Goal: Task Accomplishment & Management: Manage account settings

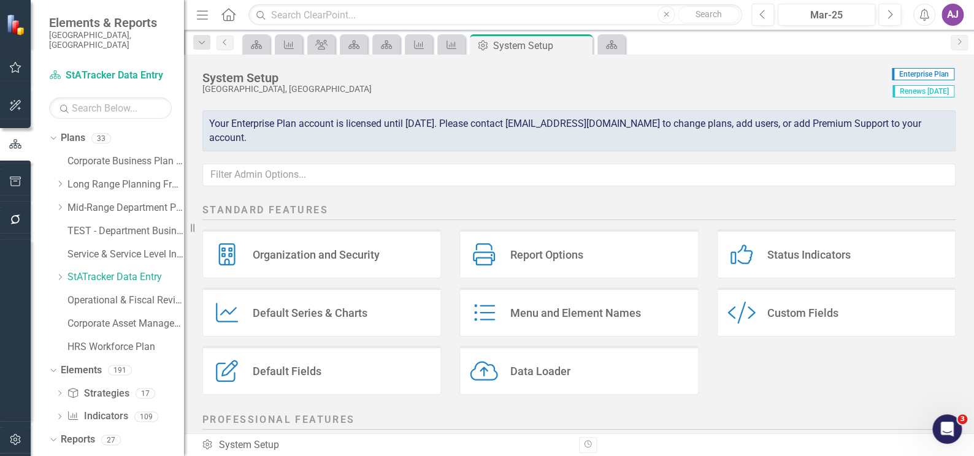
scroll to position [281, 0]
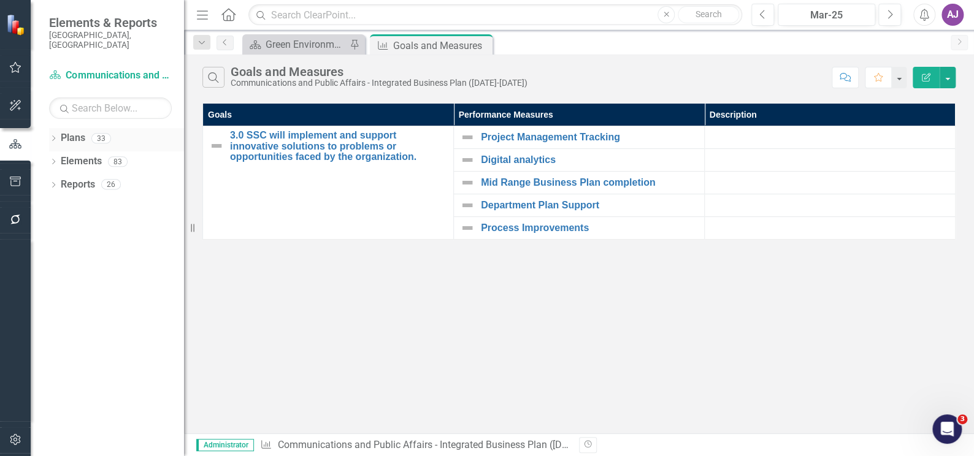
click at [52, 136] on icon "Dropdown" at bounding box center [53, 139] width 9 height 7
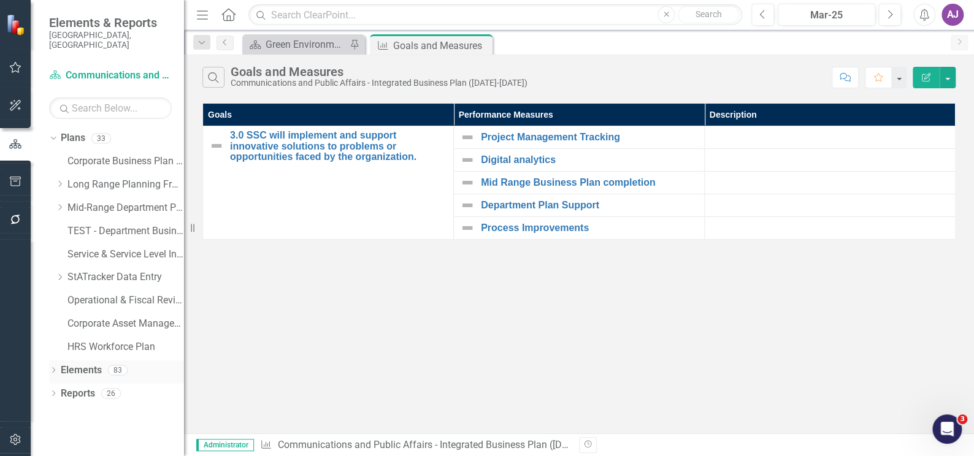
click at [56, 368] on icon "Dropdown" at bounding box center [53, 371] width 9 height 7
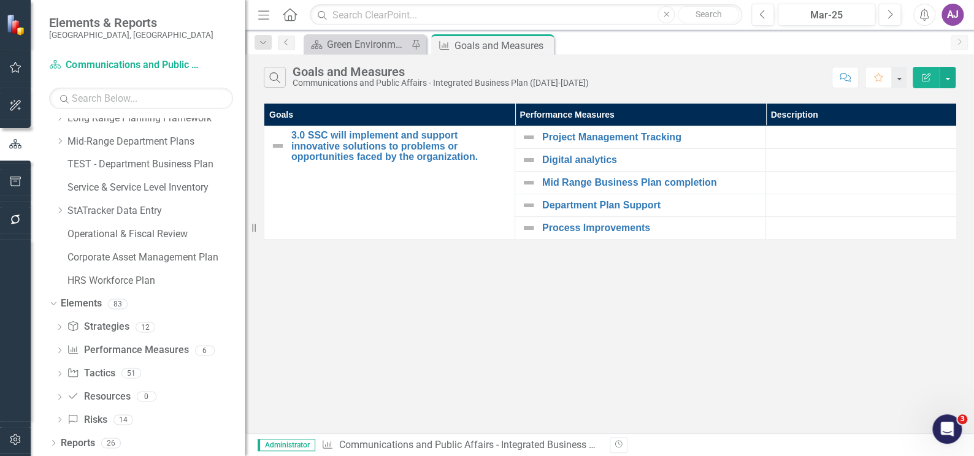
drag, startPoint x: 185, startPoint y: 278, endPoint x: 245, endPoint y: 275, distance: 60.2
click at [245, 275] on div "Resize" at bounding box center [250, 228] width 10 height 456
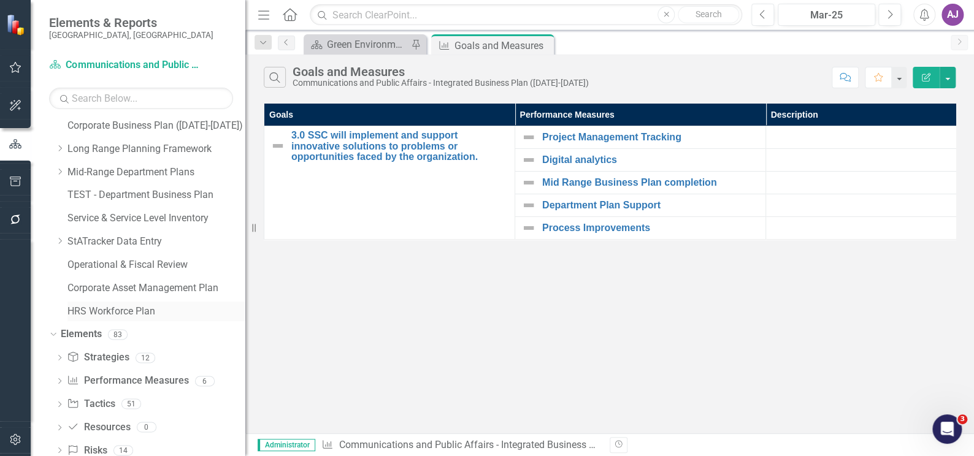
scroll to position [0, 0]
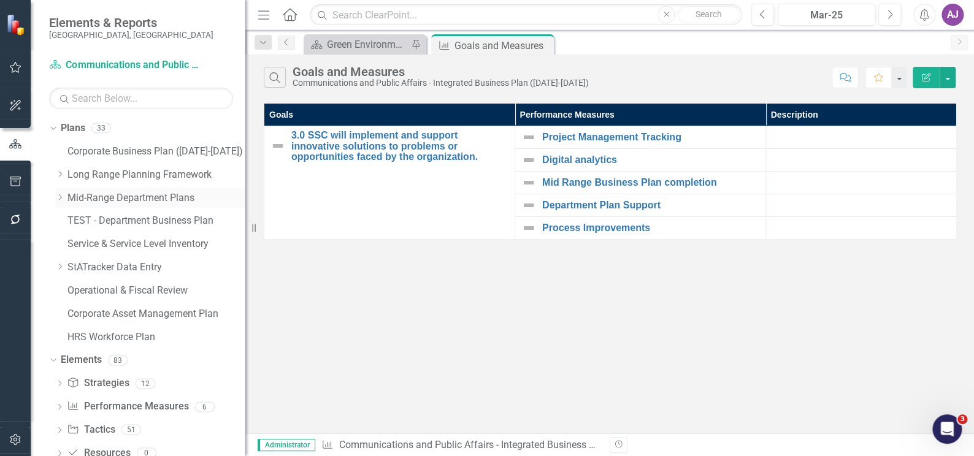
click at [60, 196] on icon "Dropdown" at bounding box center [59, 197] width 9 height 7
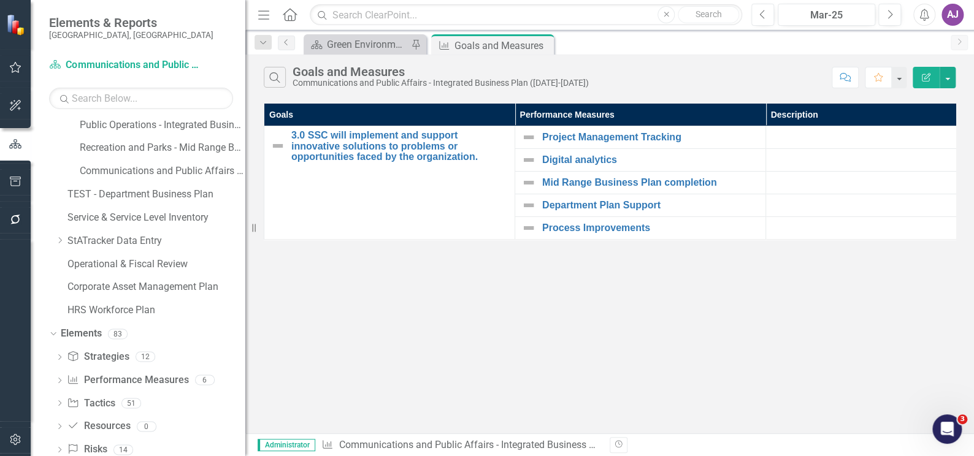
scroll to position [390, 0]
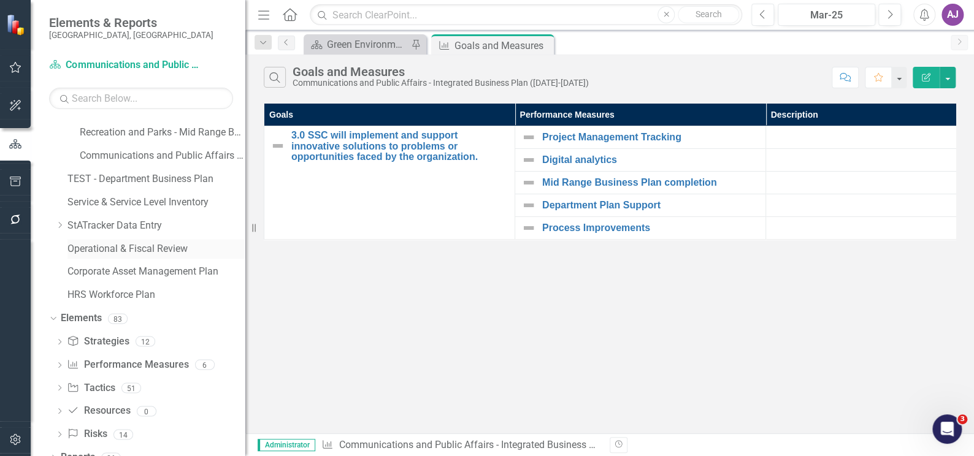
click at [104, 239] on div "Operational & Fiscal Review" at bounding box center [156, 249] width 178 height 20
click at [96, 274] on link "Corporate Asset Management Plan" at bounding box center [156, 272] width 178 height 14
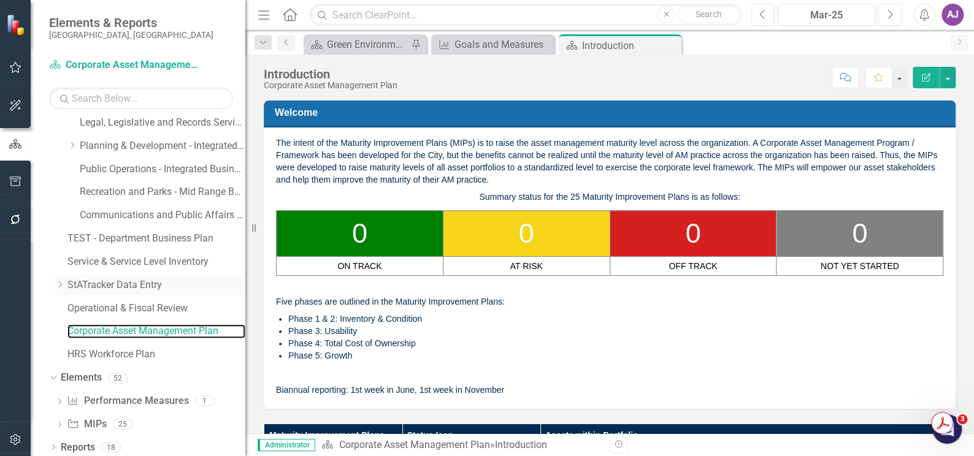
scroll to position [335, 0]
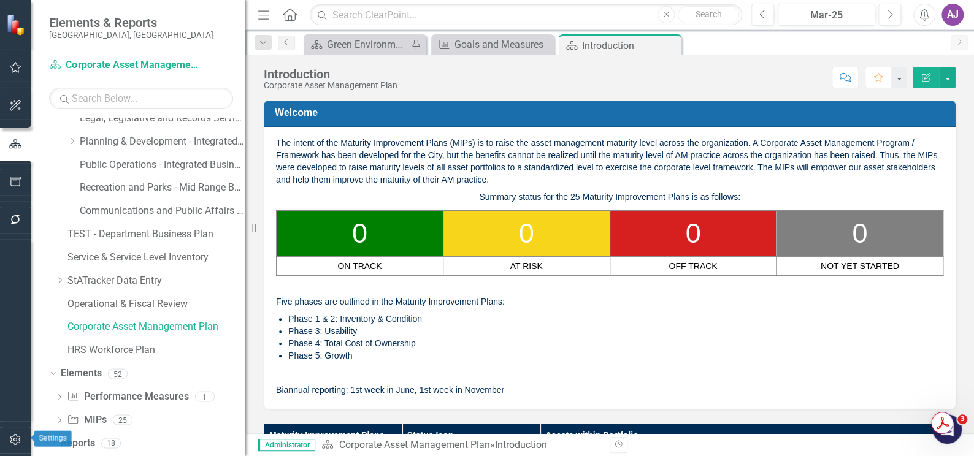
click at [19, 440] on icon "button" at bounding box center [15, 439] width 10 height 11
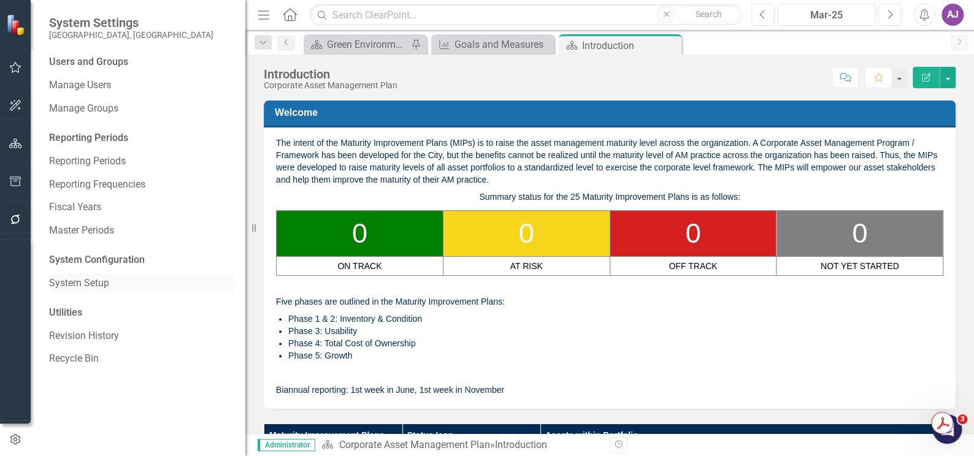
click at [82, 288] on link "System Setup" at bounding box center [141, 284] width 184 height 14
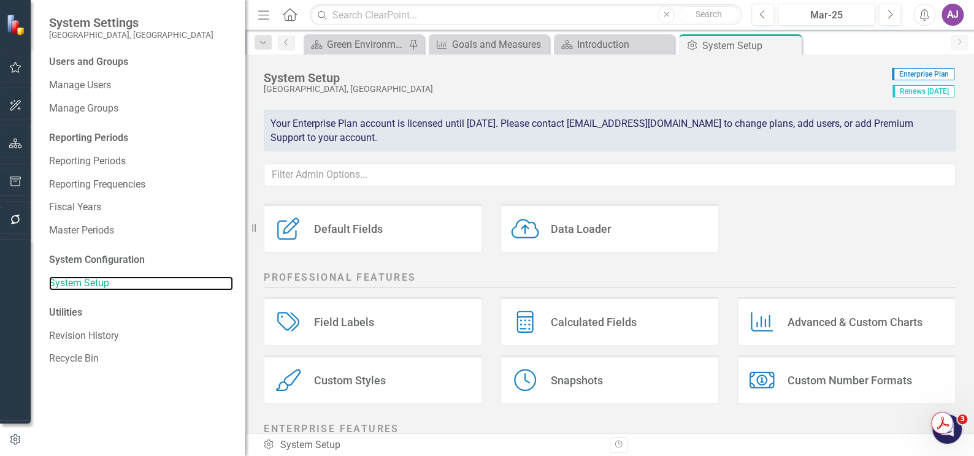
scroll to position [167, 0]
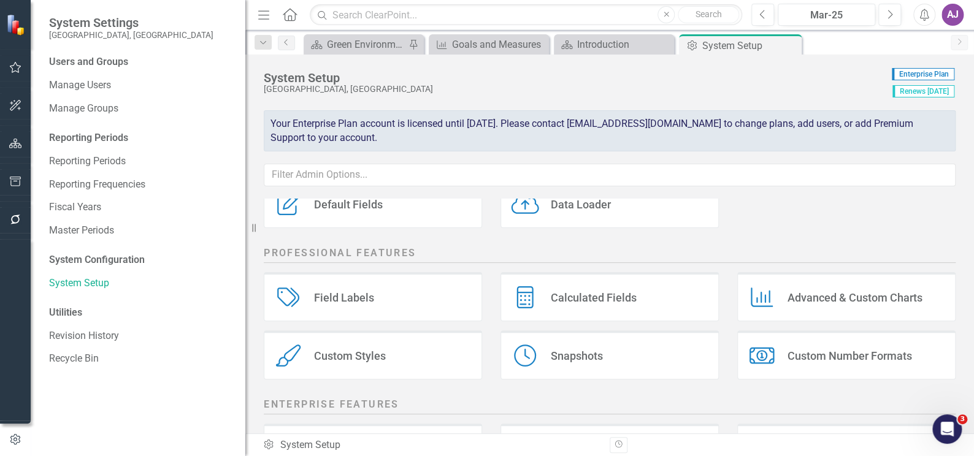
click at [545, 348] on div "Snapshots Snapshots" at bounding box center [609, 355] width 218 height 49
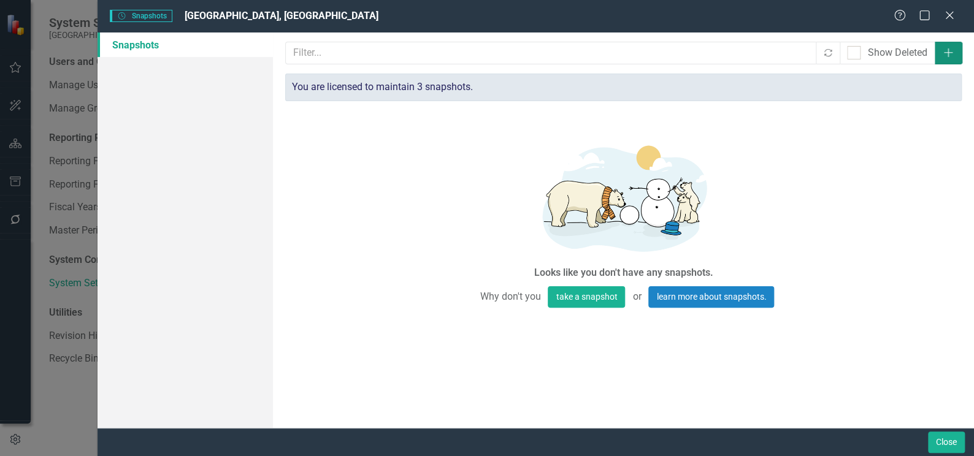
click at [944, 55] on icon "Add" at bounding box center [948, 53] width 12 height 10
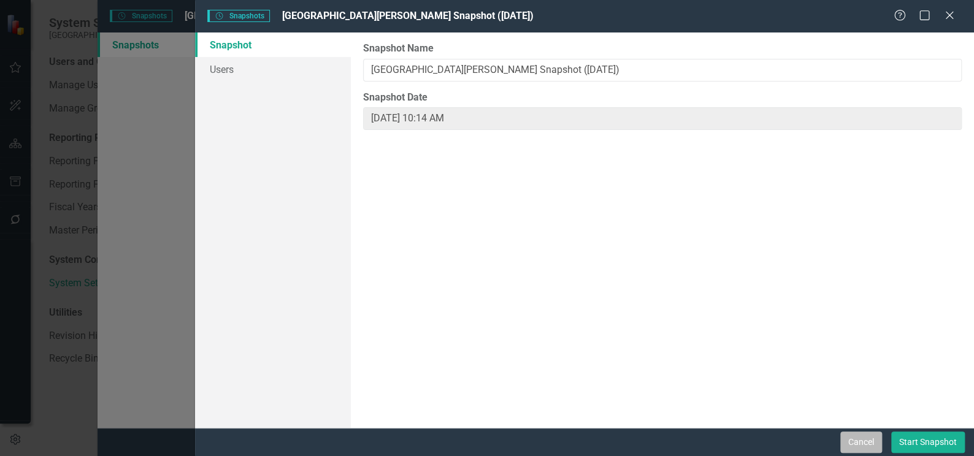
click at [852, 443] on button "Cancel" at bounding box center [861, 442] width 42 height 21
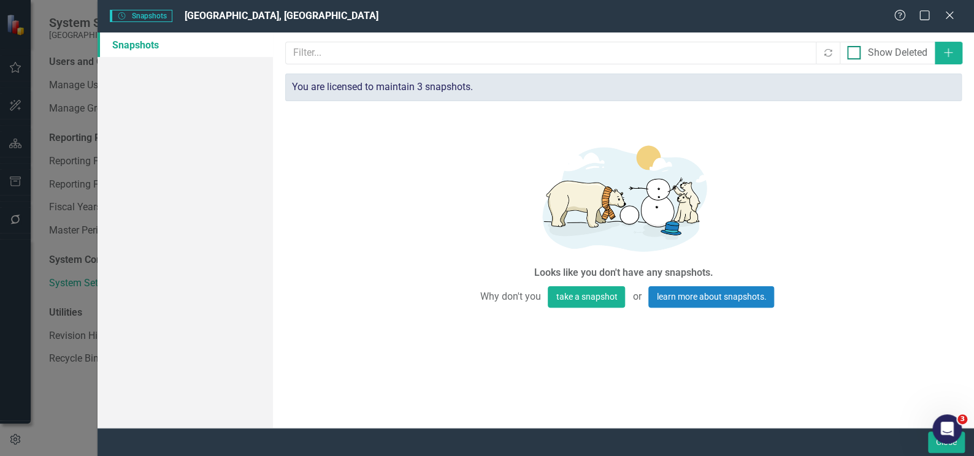
click at [849, 52] on input "Show Deleted" at bounding box center [851, 50] width 8 height 8
click at [634, 56] on input "text" at bounding box center [551, 53] width 531 height 23
click at [834, 195] on div "Looks like you don't have any snapshots. Why don't you take a snapshot or learn…" at bounding box center [623, 221] width 676 height 217
click at [852, 53] on input "Show Deleted" at bounding box center [851, 50] width 8 height 8
checkbox input "false"
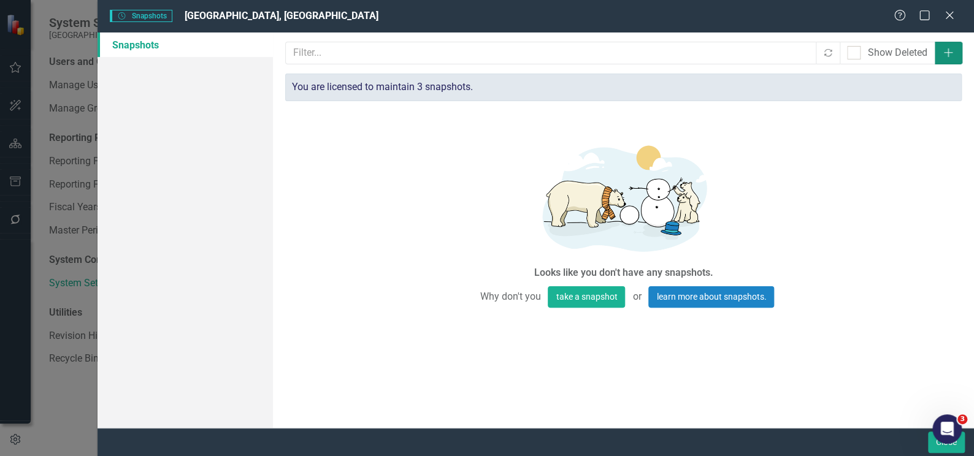
click at [942, 56] on icon "Add" at bounding box center [948, 53] width 12 height 10
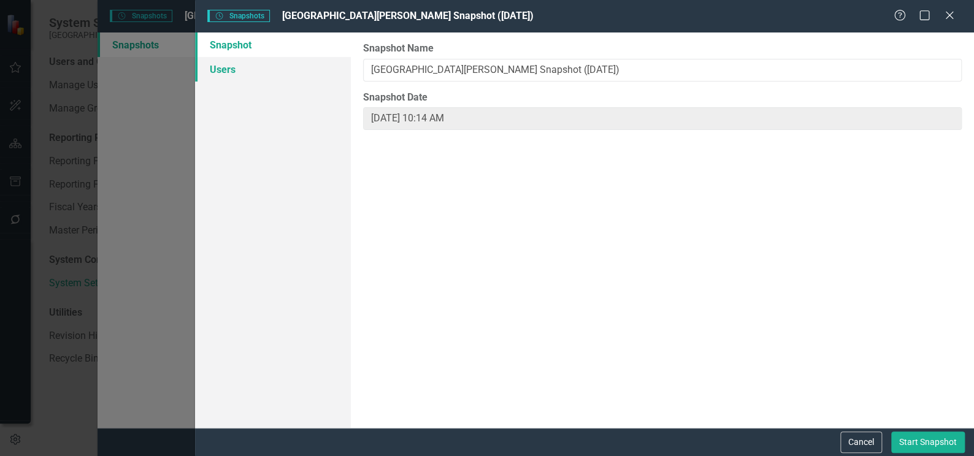
click at [214, 72] on link "Users" at bounding box center [273, 69] width 156 height 25
click at [851, 444] on button "Cancel" at bounding box center [861, 442] width 42 height 21
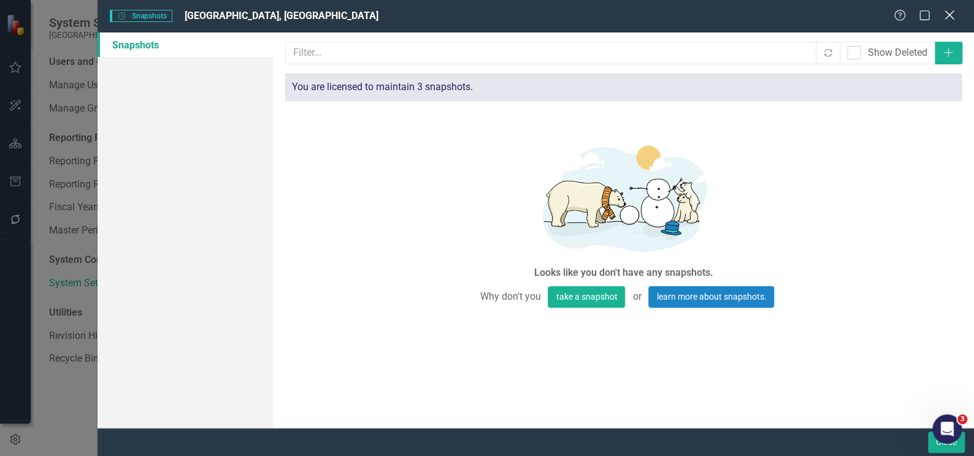
click at [952, 18] on icon at bounding box center [948, 14] width 9 height 9
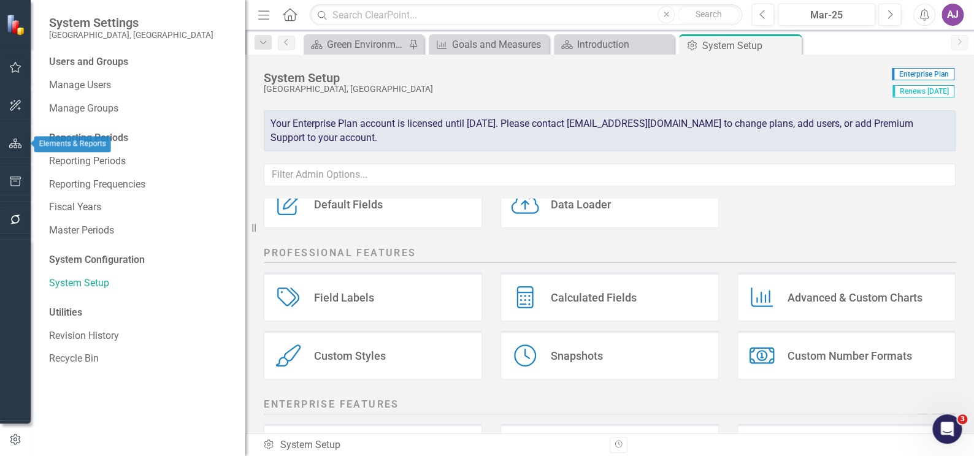
click at [14, 145] on icon "button" at bounding box center [15, 144] width 13 height 10
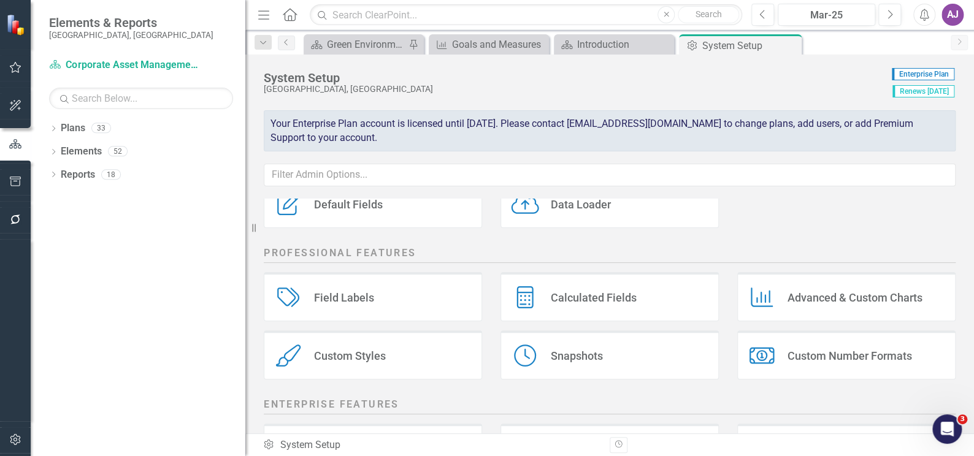
click at [951, 15] on div "AJ" at bounding box center [952, 15] width 22 height 22
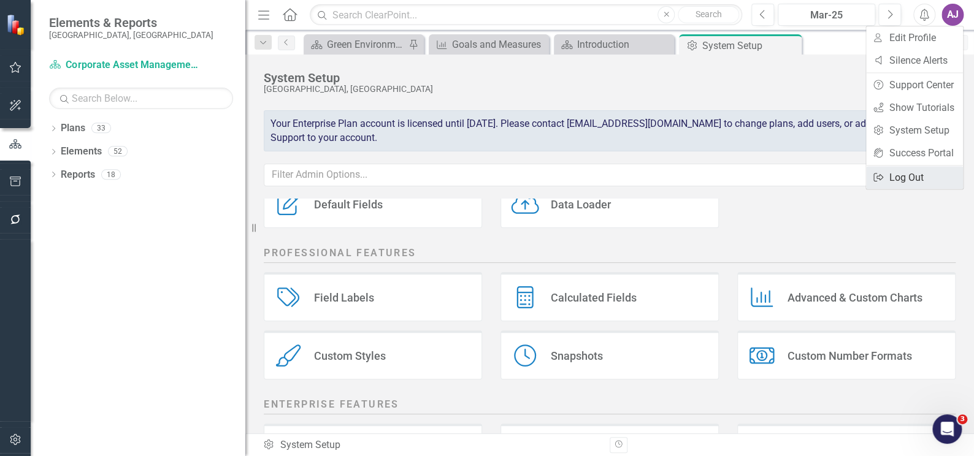
click at [913, 174] on link "Logout Log Out" at bounding box center [914, 177] width 97 height 23
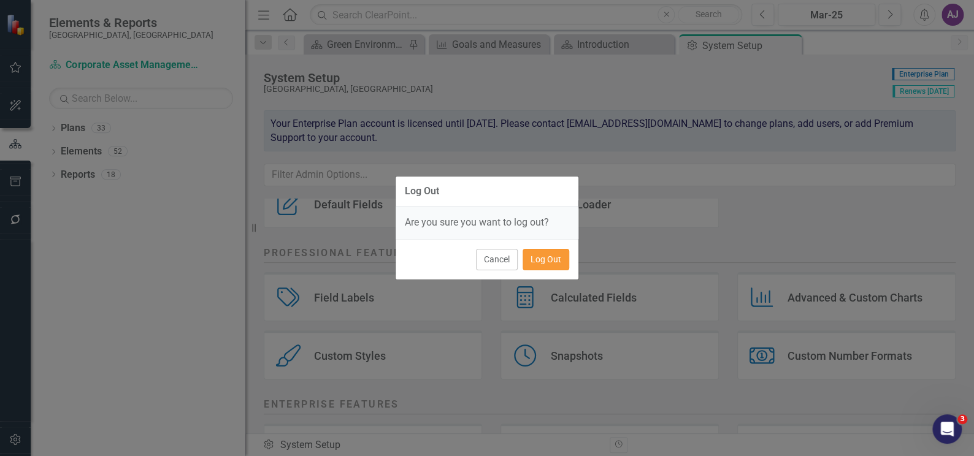
click at [540, 261] on button "Log Out" at bounding box center [546, 259] width 47 height 21
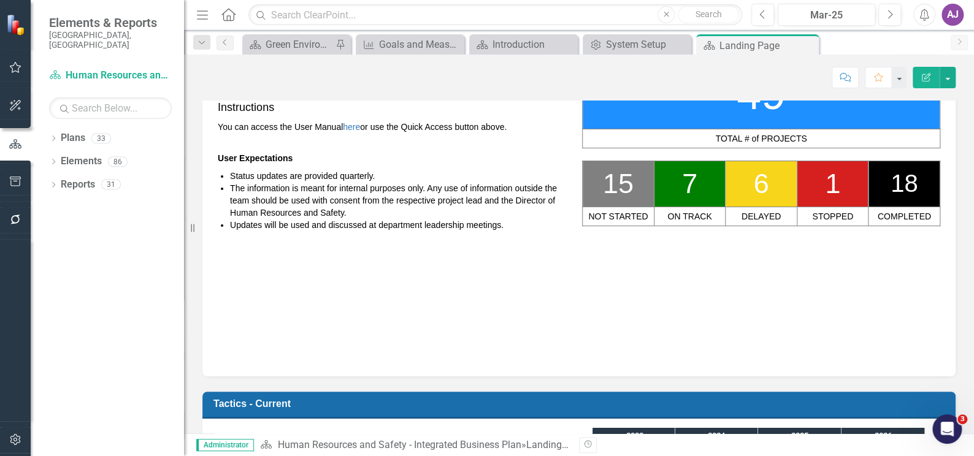
click at [660, 237] on td "TACTICS-at-a-glance 49 TOTAL # of PROJECTS 15 7 6 1 18 NOT STARTED ON TRACK DEL…" at bounding box center [761, 156] width 364 height 291
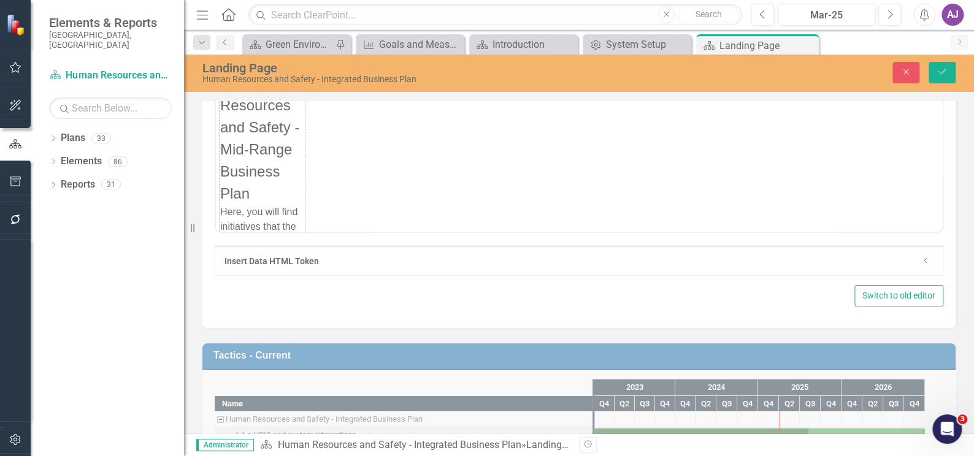
click at [921, 262] on icon "Dropdown" at bounding box center [925, 260] width 9 height 7
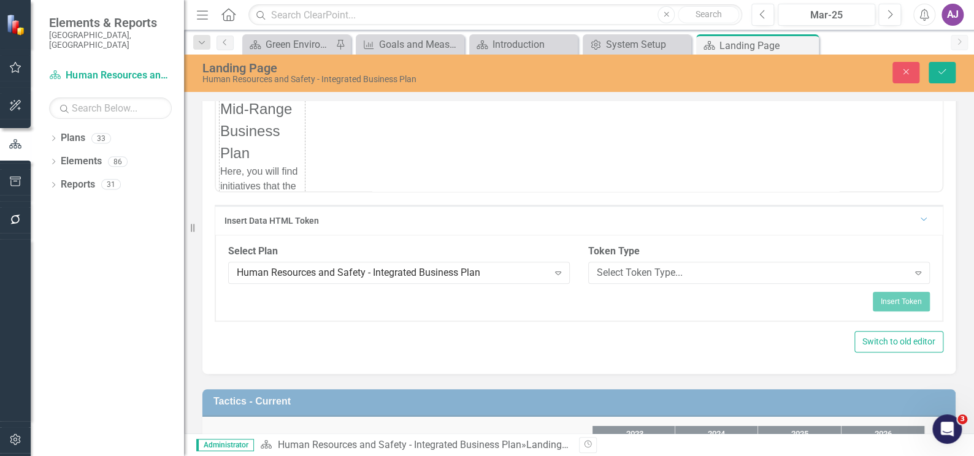
scroll to position [337, 0]
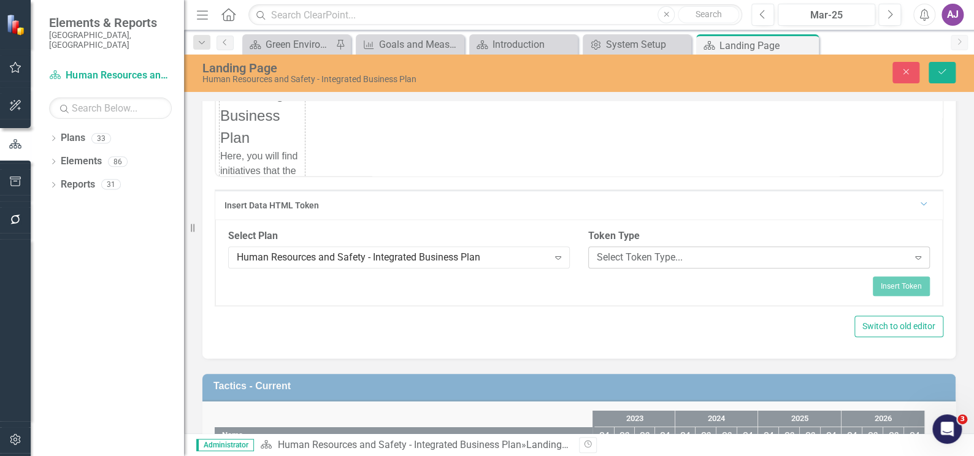
click at [916, 256] on div "Expand" at bounding box center [918, 258] width 22 height 20
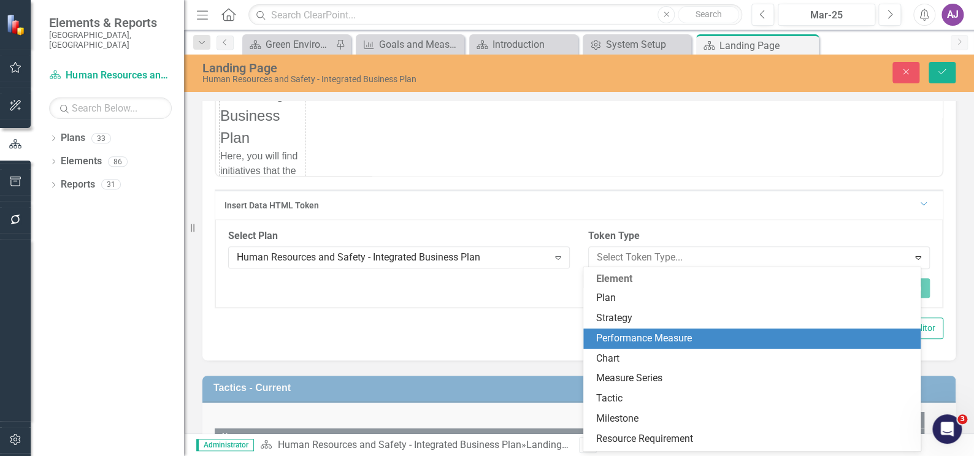
click at [697, 338] on div "Performance Measure" at bounding box center [755, 339] width 318 height 14
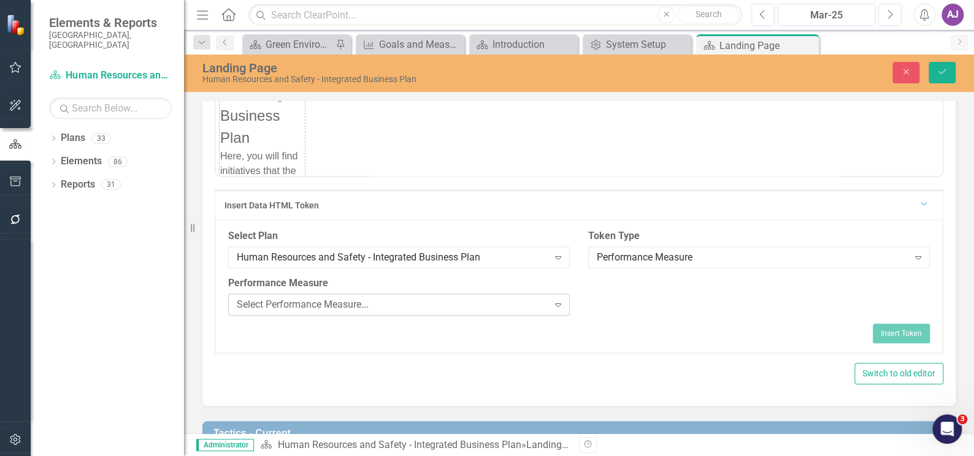
click at [552, 305] on icon "Expand" at bounding box center [558, 305] width 12 height 10
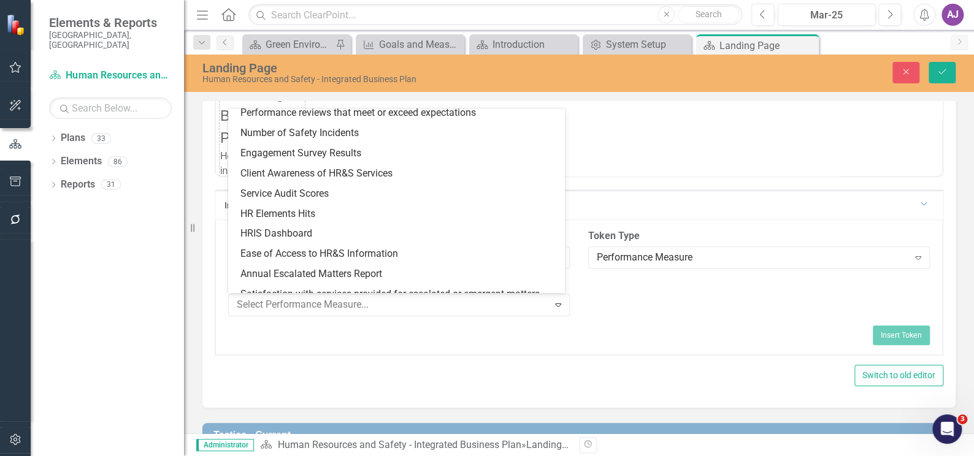
scroll to position [0, 0]
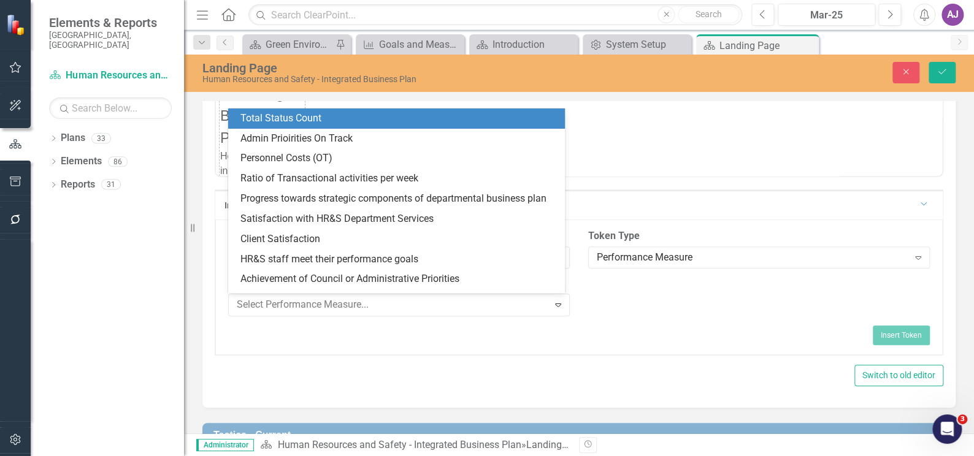
click at [411, 123] on div "Total Status Count" at bounding box center [399, 119] width 318 height 14
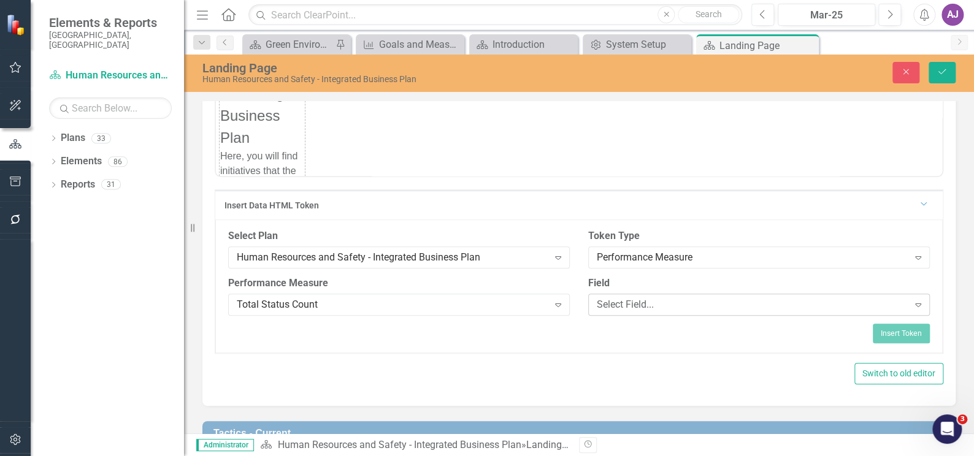
click at [912, 302] on icon "Expand" at bounding box center [918, 305] width 12 height 10
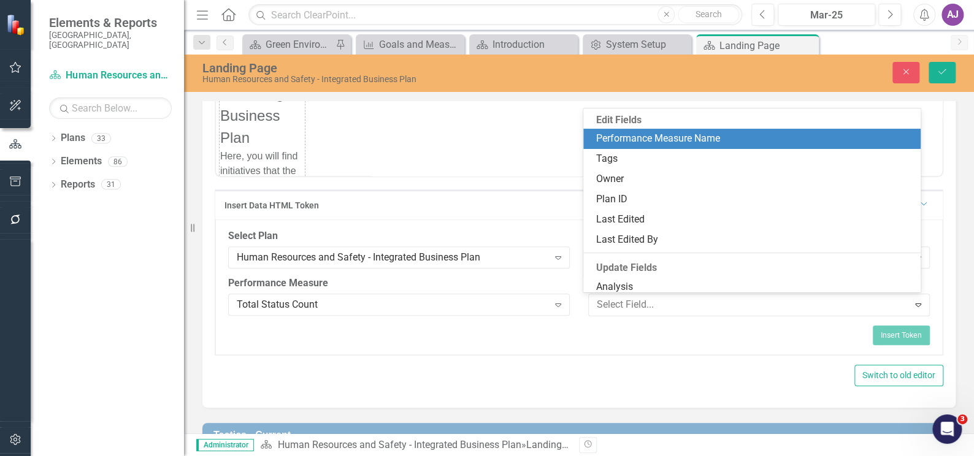
click at [675, 131] on div "Performance Measure Name" at bounding box center [751, 139] width 337 height 20
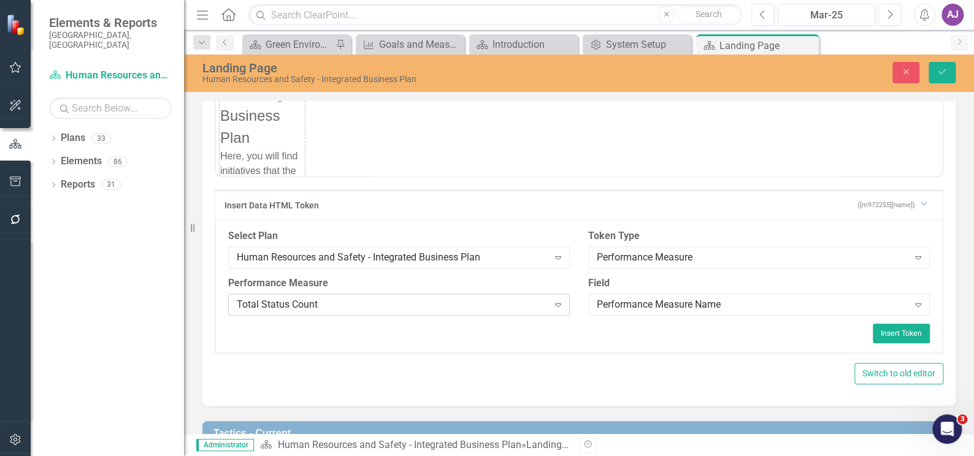
click at [557, 301] on icon "Expand" at bounding box center [558, 305] width 12 height 10
click at [912, 258] on icon "Expand" at bounding box center [918, 258] width 12 height 10
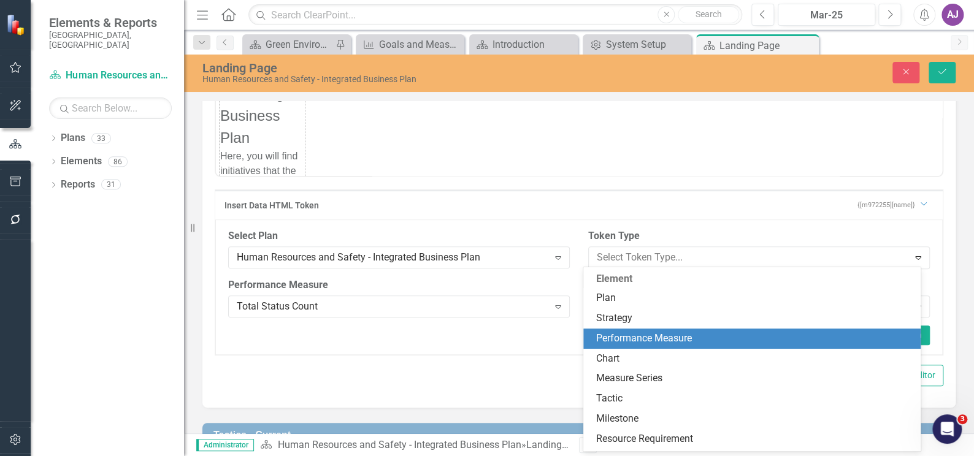
scroll to position [61, 0]
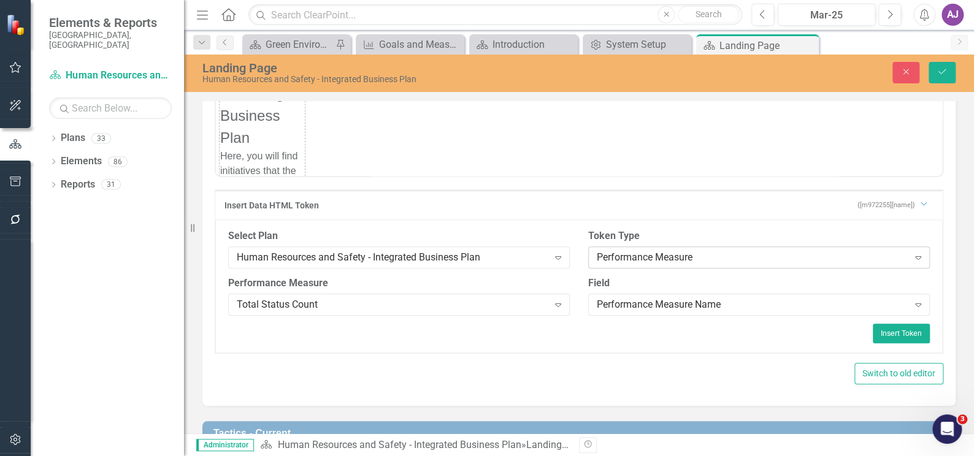
click at [912, 258] on icon "Expand" at bounding box center [918, 258] width 12 height 10
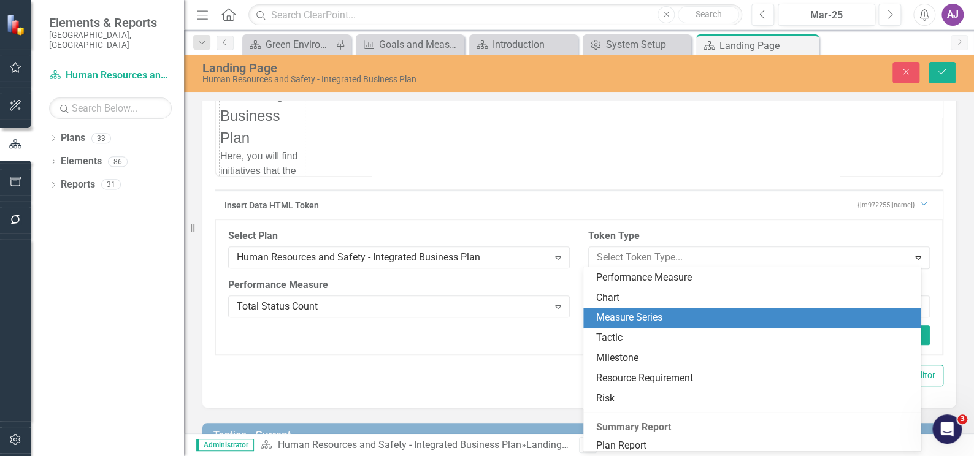
click at [779, 326] on div "Measure Series" at bounding box center [751, 318] width 337 height 20
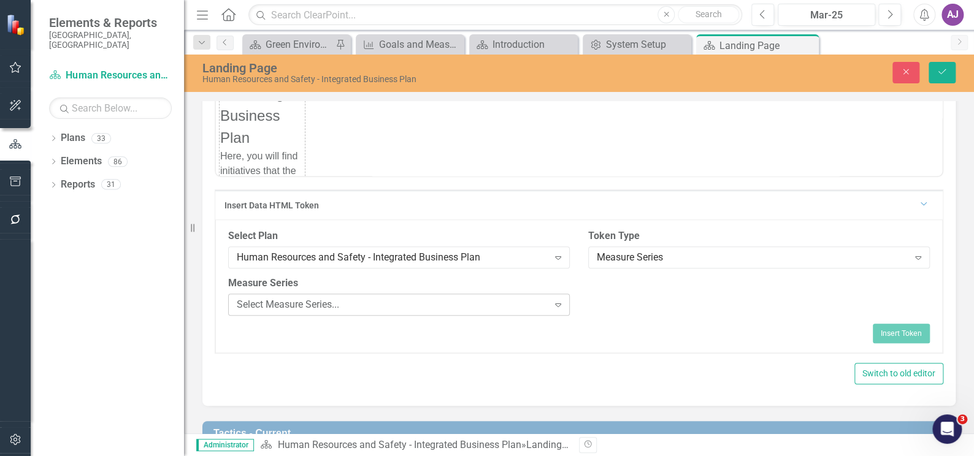
click at [556, 304] on icon "Expand" at bounding box center [558, 305] width 12 height 10
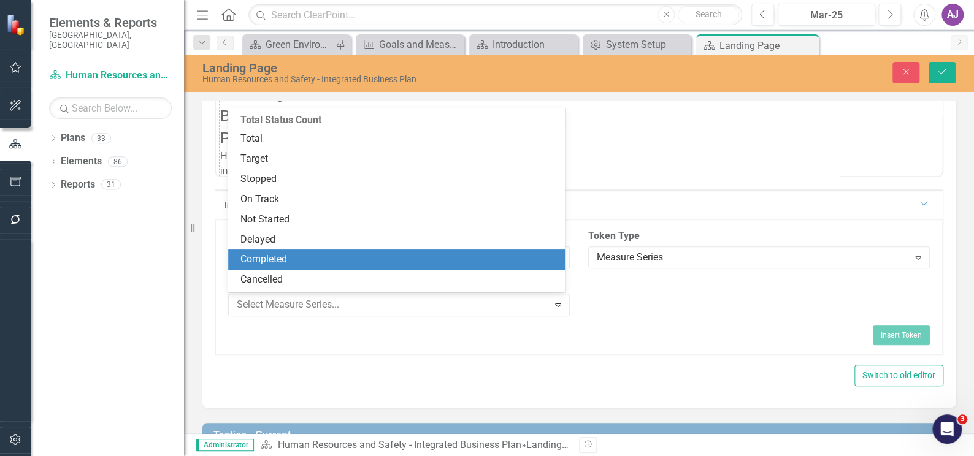
click at [417, 259] on div "Completed" at bounding box center [399, 260] width 318 height 14
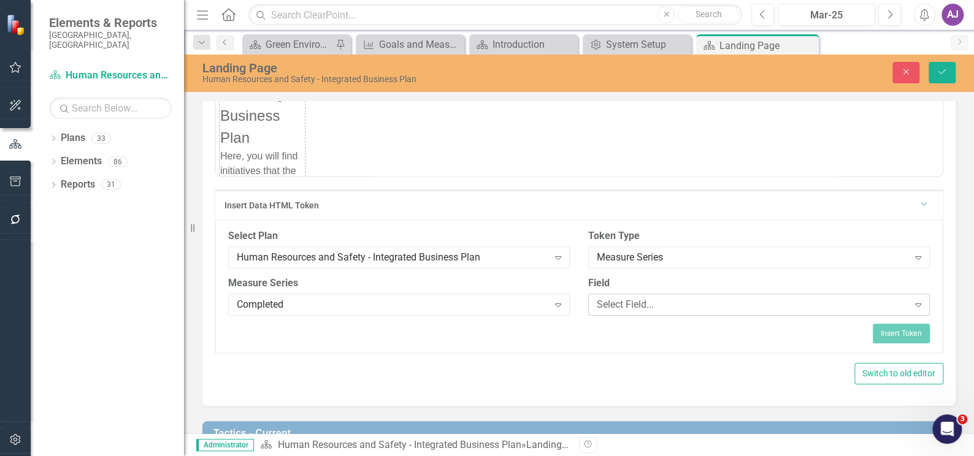
click at [915, 304] on icon at bounding box center [918, 306] width 6 height 4
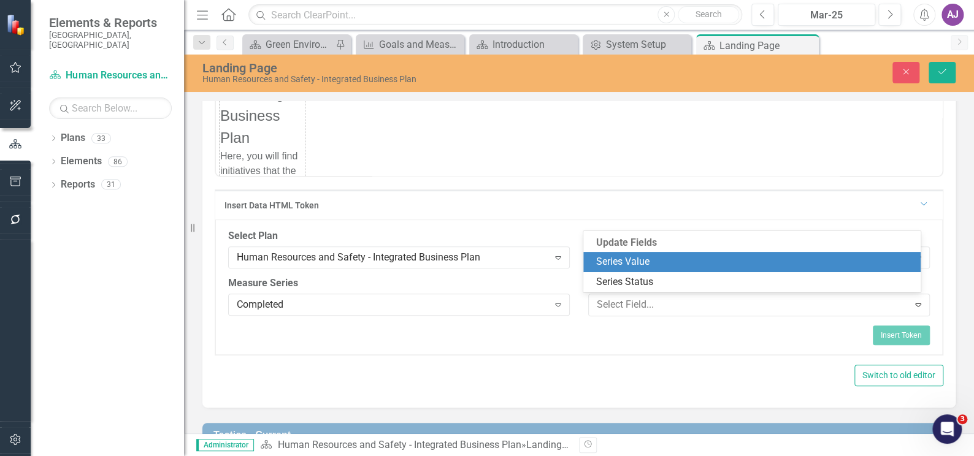
click at [654, 258] on div "Series Value" at bounding box center [755, 262] width 318 height 14
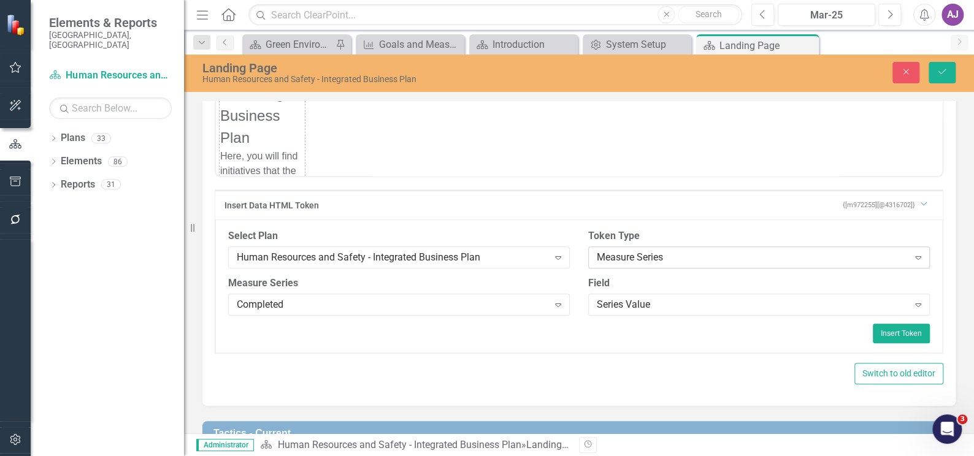
click at [912, 260] on icon "Expand" at bounding box center [918, 258] width 12 height 10
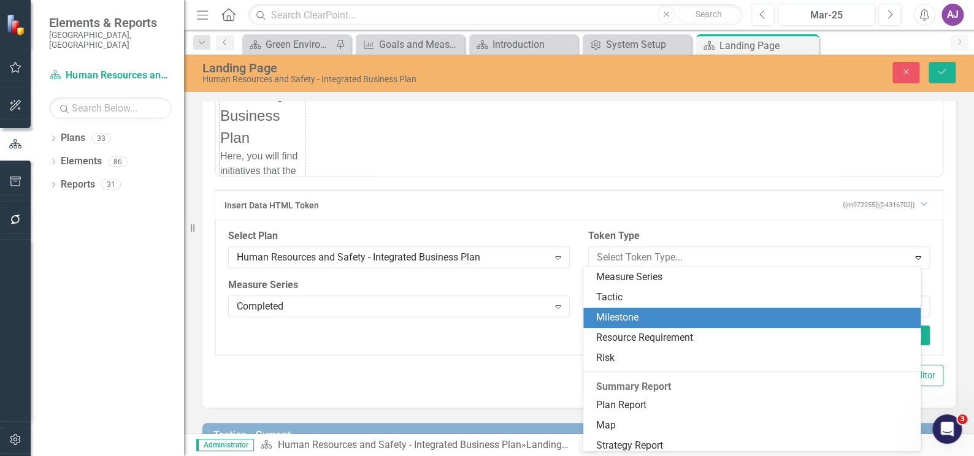
scroll to position [186, 0]
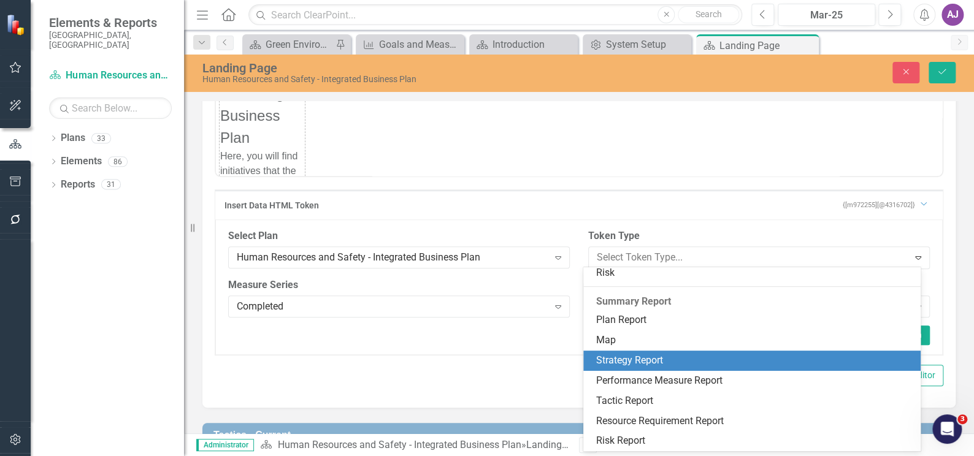
click at [733, 358] on div "Strategy Report" at bounding box center [755, 361] width 318 height 14
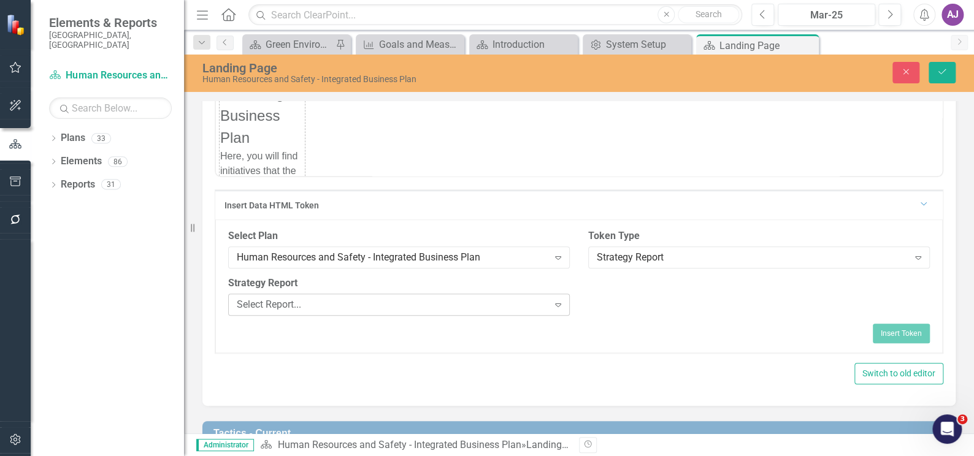
click at [555, 301] on icon "Expand" at bounding box center [558, 305] width 12 height 10
click at [778, 271] on div "Token Type Strategy Report Expand" at bounding box center [759, 252] width 360 height 47
click at [897, 72] on button "Close" at bounding box center [905, 72] width 27 height 21
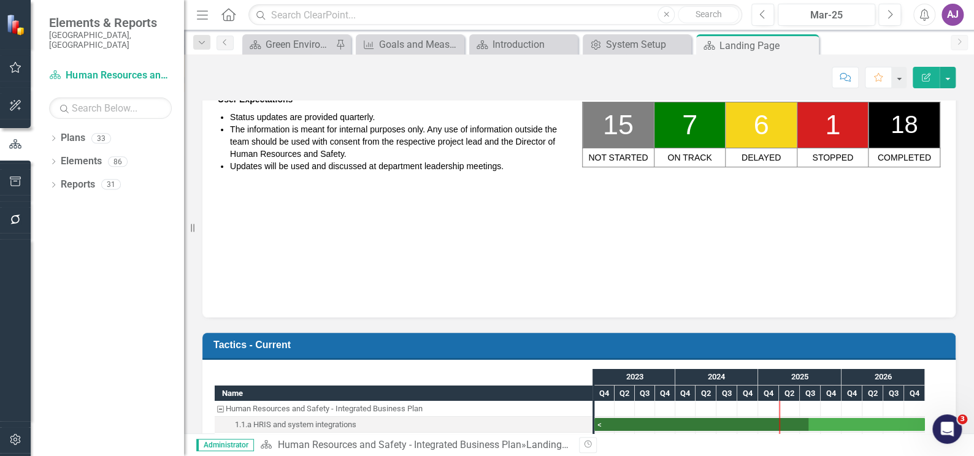
scroll to position [334, 0]
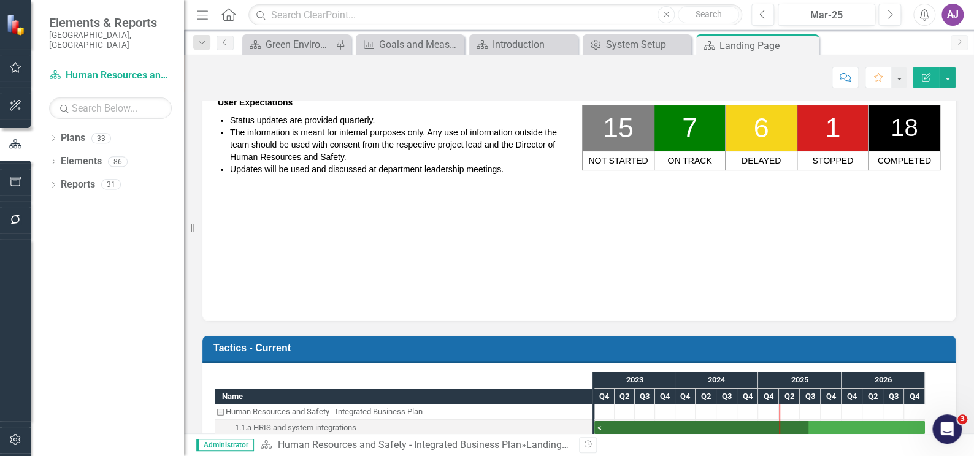
click at [594, 285] on h1 at bounding box center [579, 290] width 729 height 24
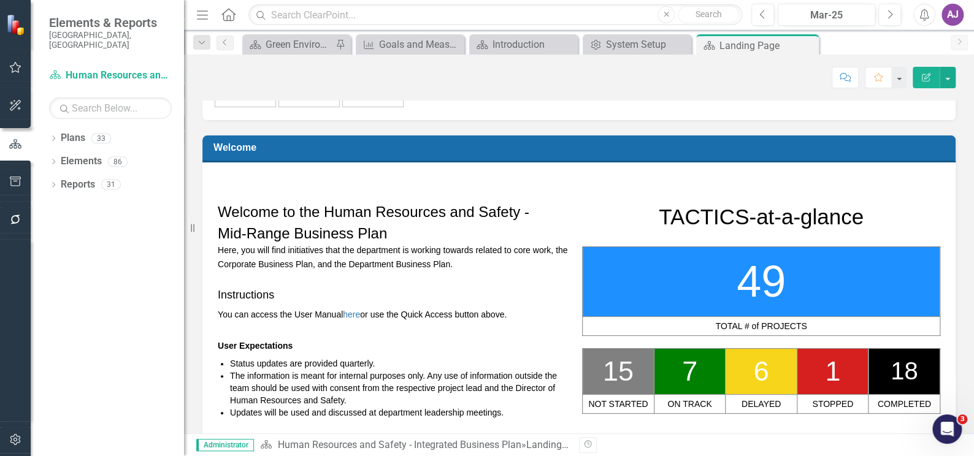
scroll to position [111, 0]
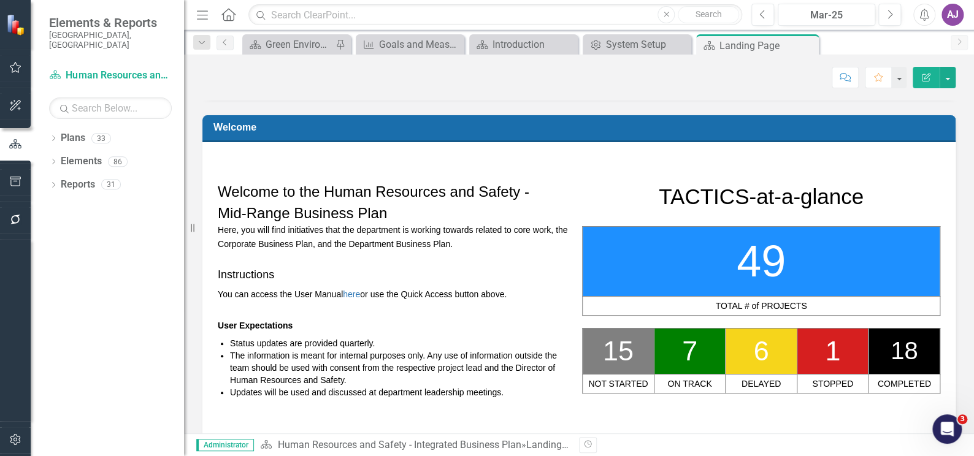
click at [364, 157] on h2 at bounding box center [579, 164] width 729 height 19
click at [73, 131] on link "Plans" at bounding box center [73, 138] width 25 height 14
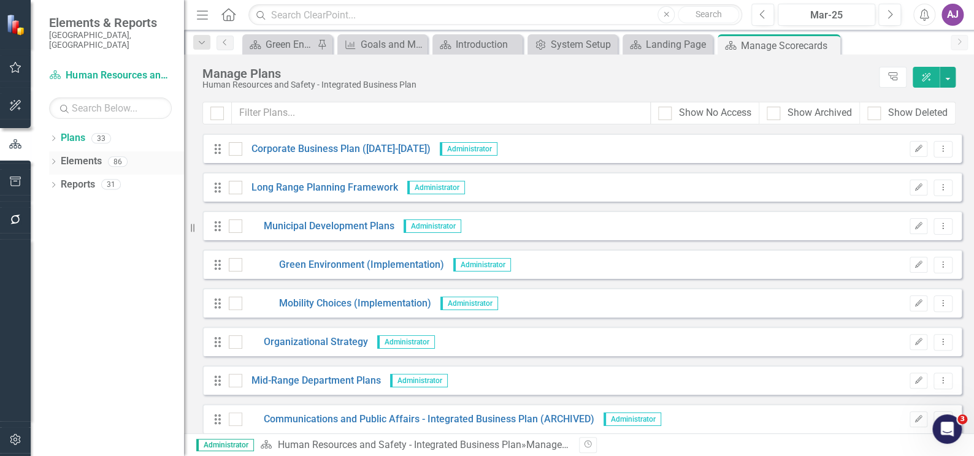
click at [73, 155] on link "Elements" at bounding box center [81, 162] width 41 height 14
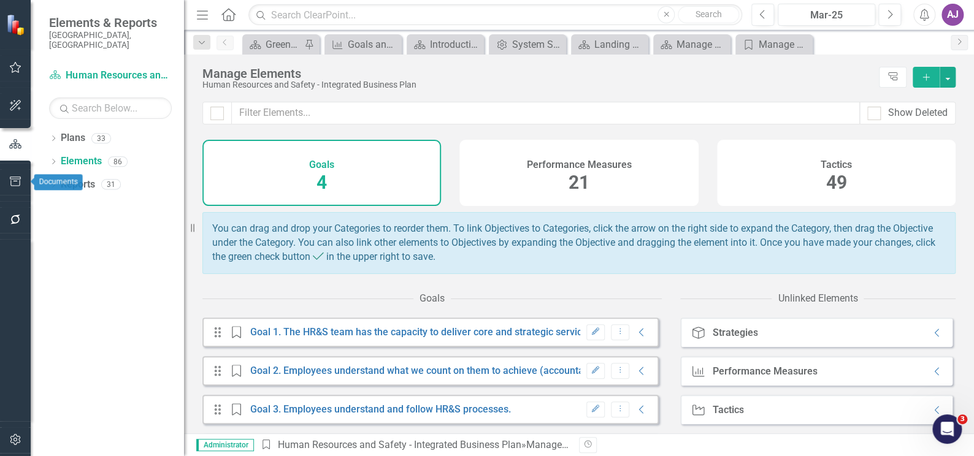
click at [11, 180] on icon "button" at bounding box center [15, 182] width 13 height 10
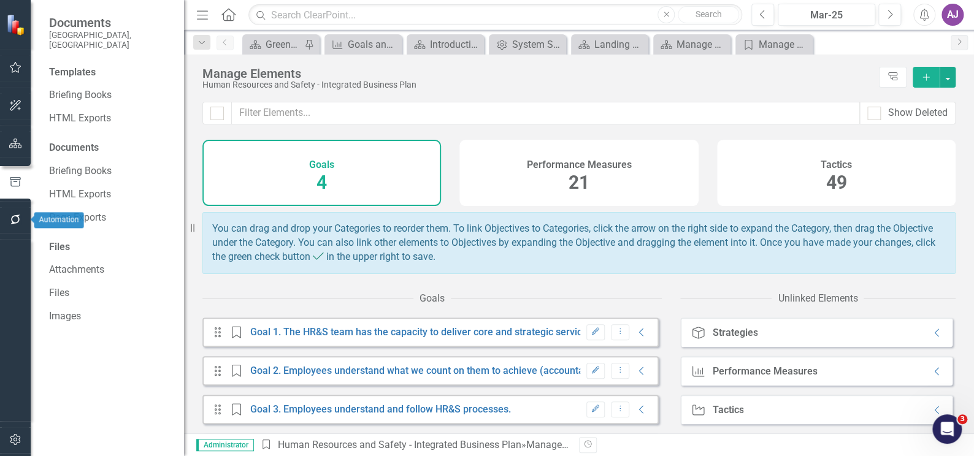
click at [12, 216] on icon "button" at bounding box center [15, 220] width 13 height 10
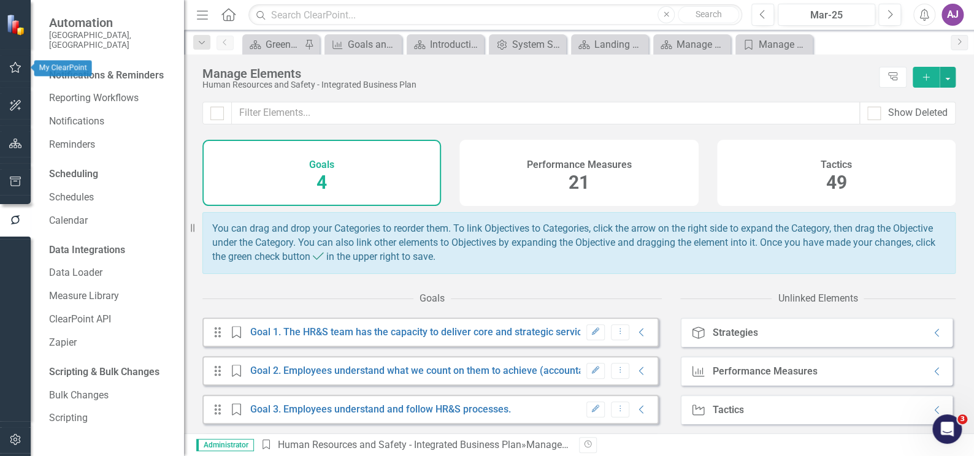
click at [17, 66] on icon "button" at bounding box center [15, 68] width 13 height 10
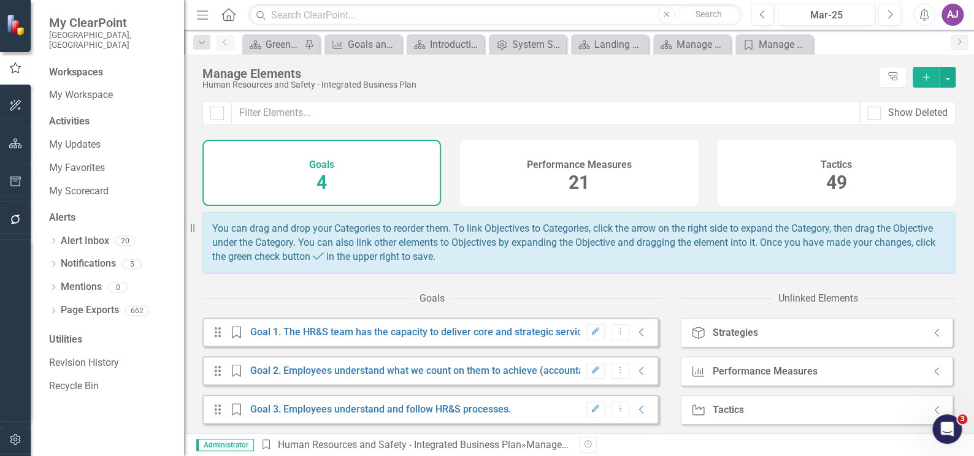
click at [56, 408] on div "Workspaces My Workspace Activities My Updates My Favorites My Scorecard Alerts …" at bounding box center [107, 261] width 153 height 391
